Goal: Feedback & Contribution: Contribute content

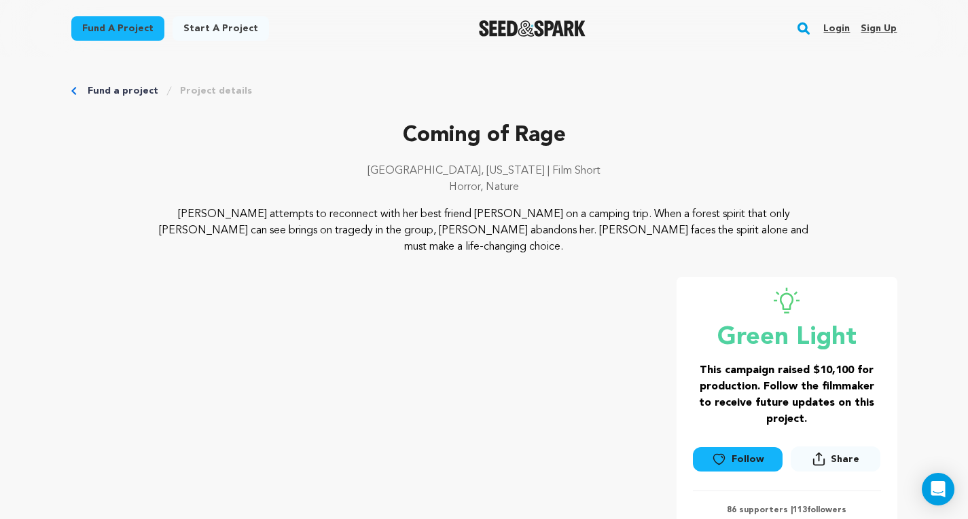
click at [769, 30] on link "Login" at bounding box center [836, 29] width 26 height 22
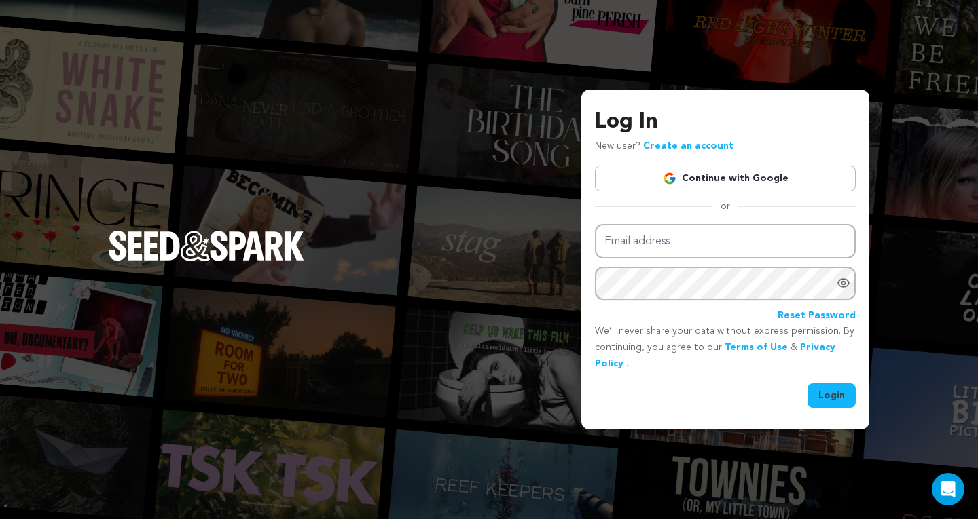
click at [692, 178] on link "Continue with Google" at bounding box center [725, 179] width 261 height 26
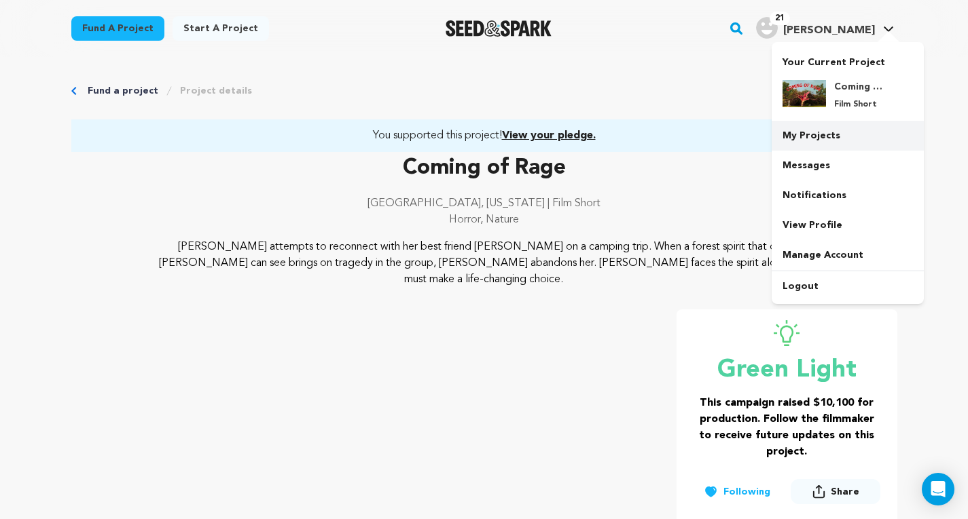
click at [805, 137] on link "My Projects" at bounding box center [847, 136] width 152 height 30
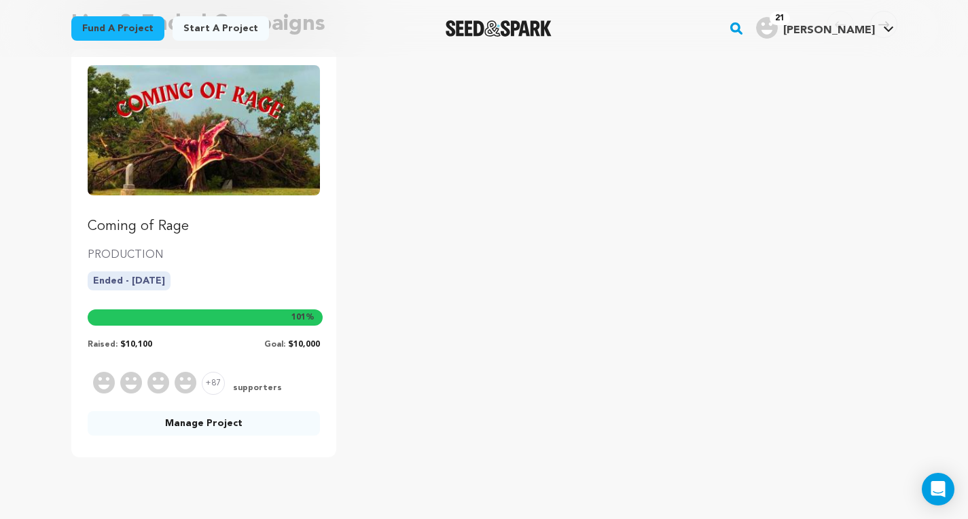
scroll to position [150, 0]
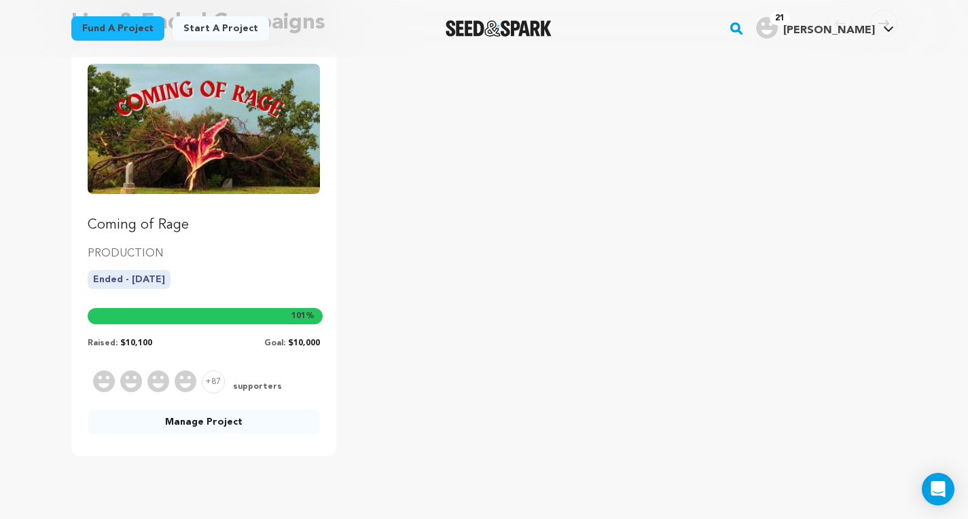
click at [227, 425] on link "Manage Project" at bounding box center [204, 422] width 233 height 24
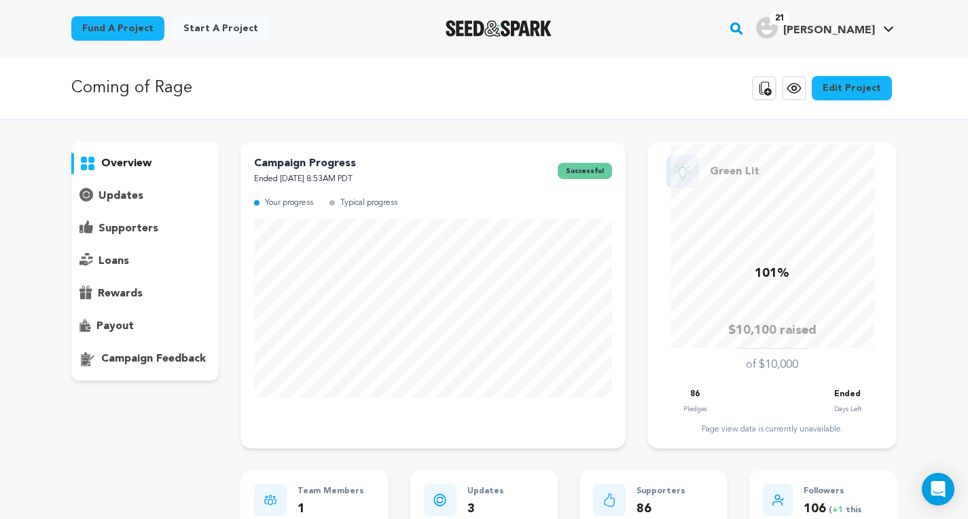
click at [122, 194] on p "updates" at bounding box center [120, 196] width 45 height 16
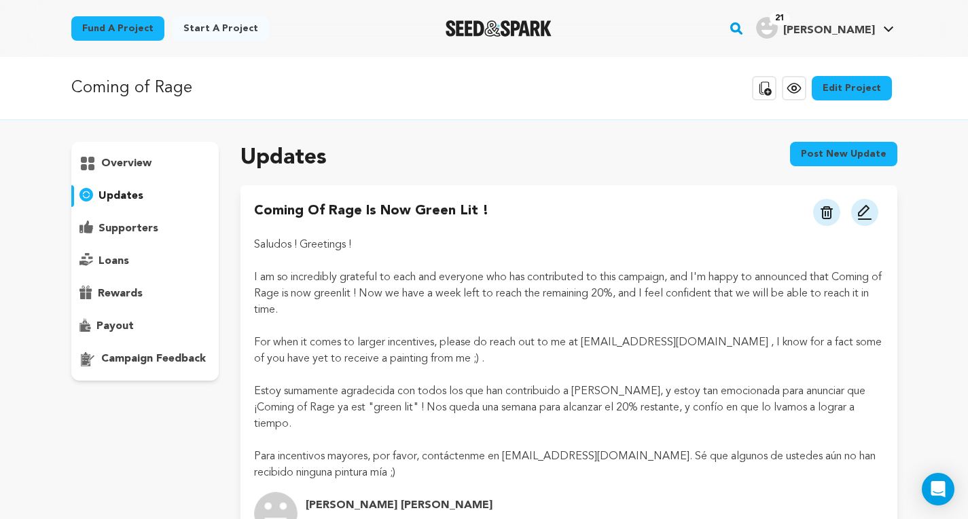
click at [858, 145] on button "Post new update" at bounding box center [843, 154] width 107 height 24
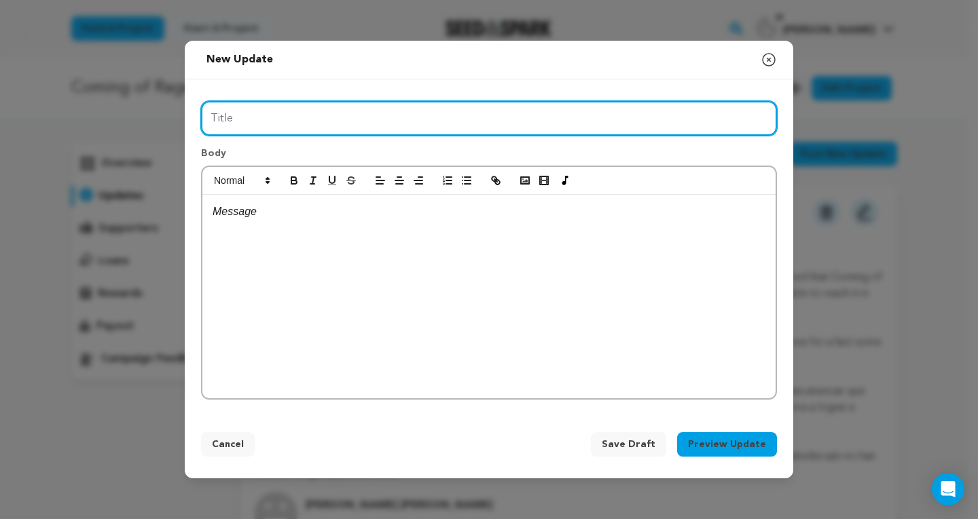
click at [366, 118] on input "Title" at bounding box center [489, 118] width 576 height 35
type input "Regarding The Donations"
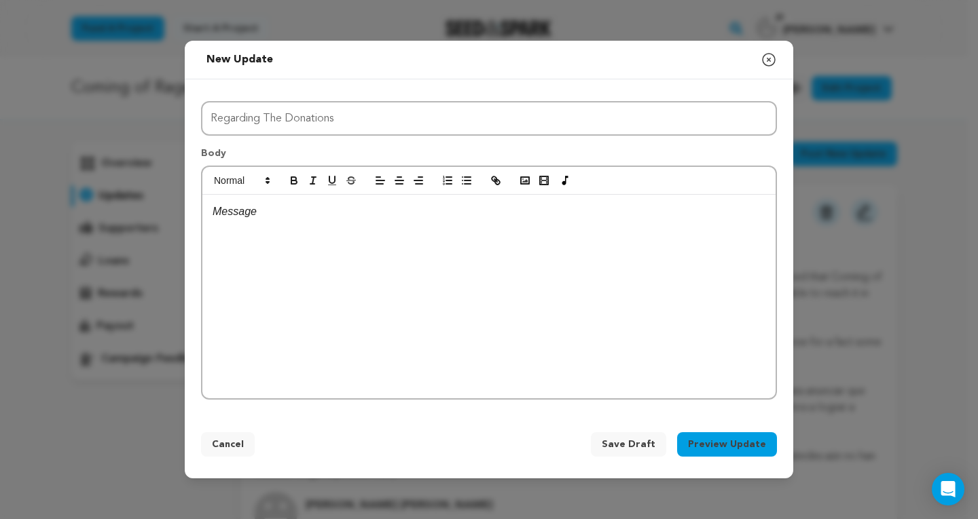
click at [235, 239] on div at bounding box center [488, 297] width 573 height 204
